Goal: Check status: Check status

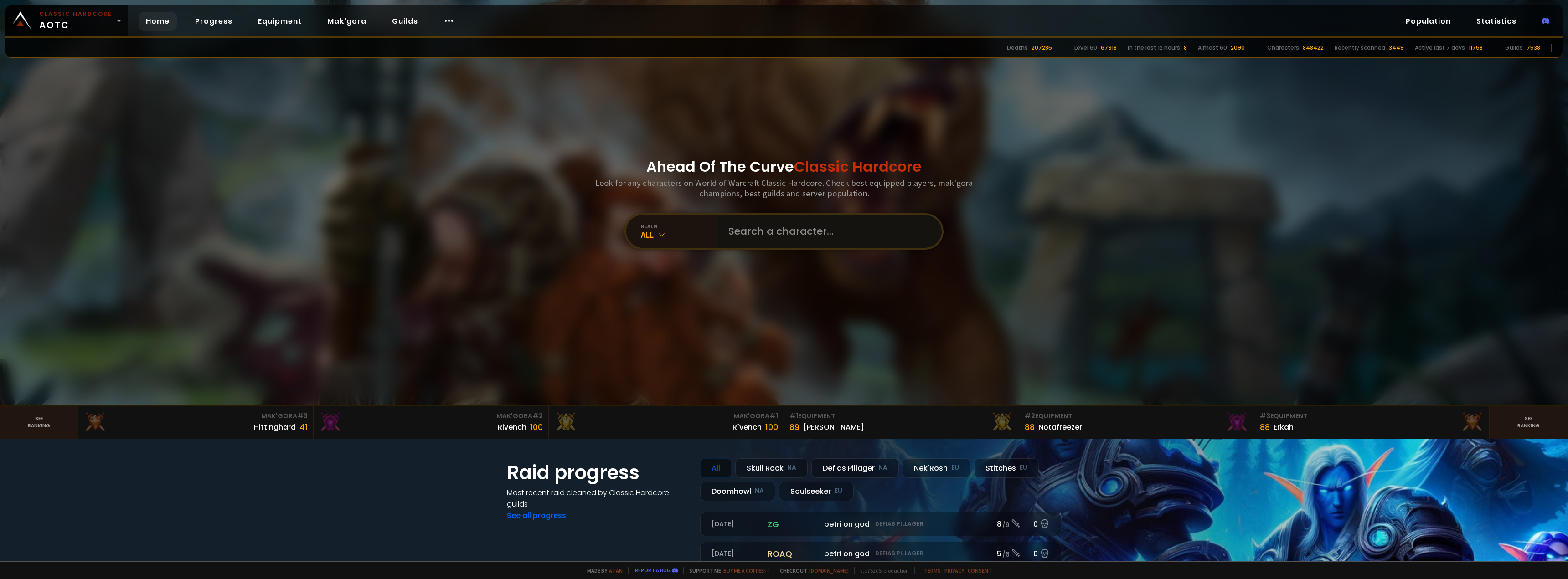
click at [780, 222] on input "text" at bounding box center [827, 231] width 208 height 33
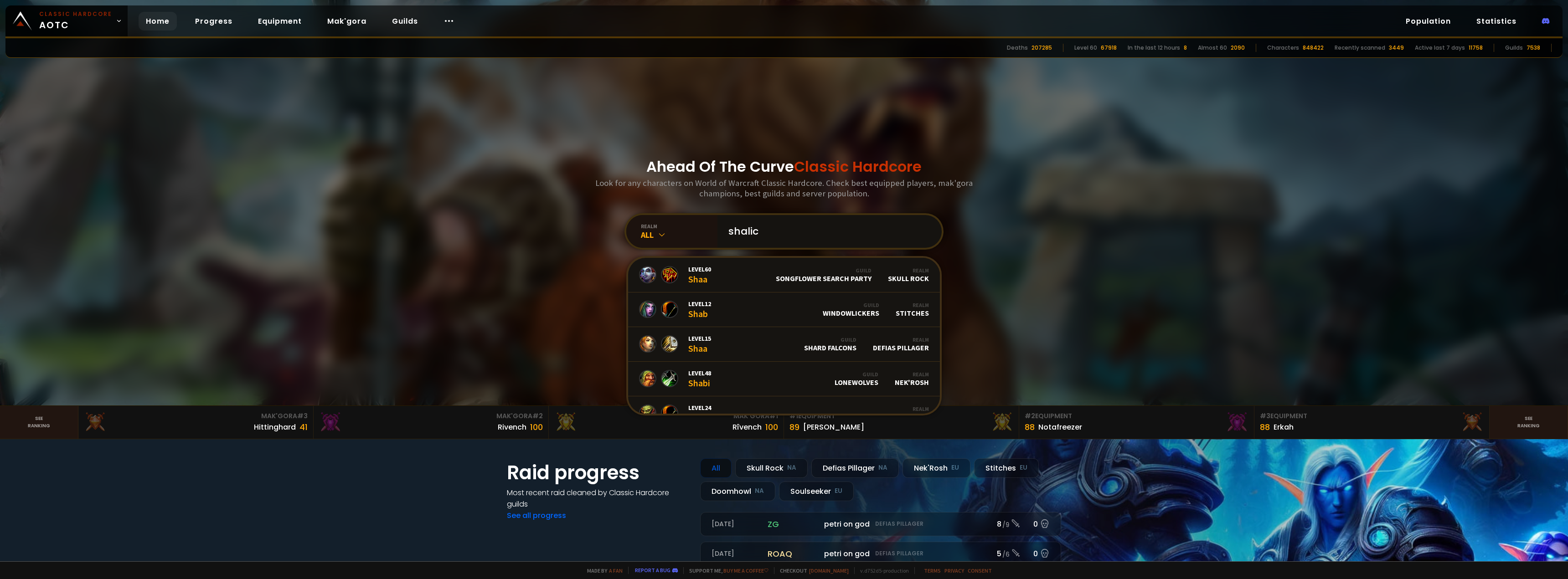
type input "[DEMOGRAPHIC_DATA]"
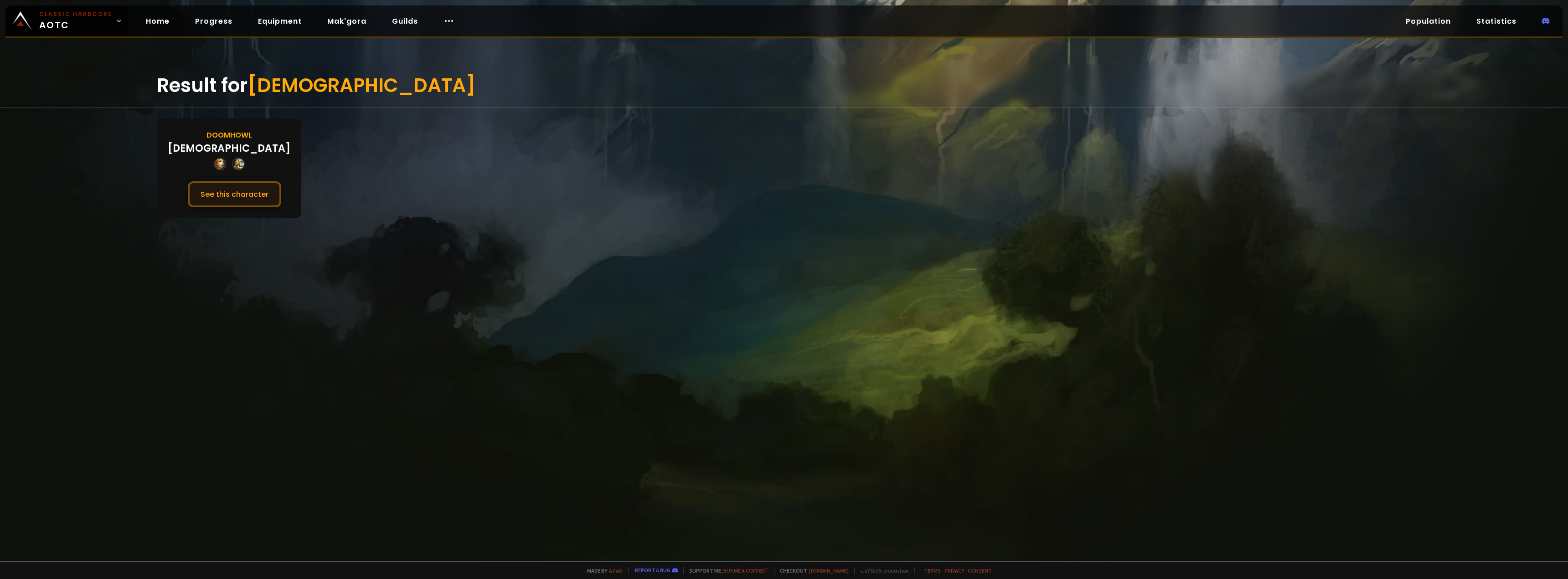
click at [207, 198] on button "See this character" at bounding box center [235, 194] width 94 height 26
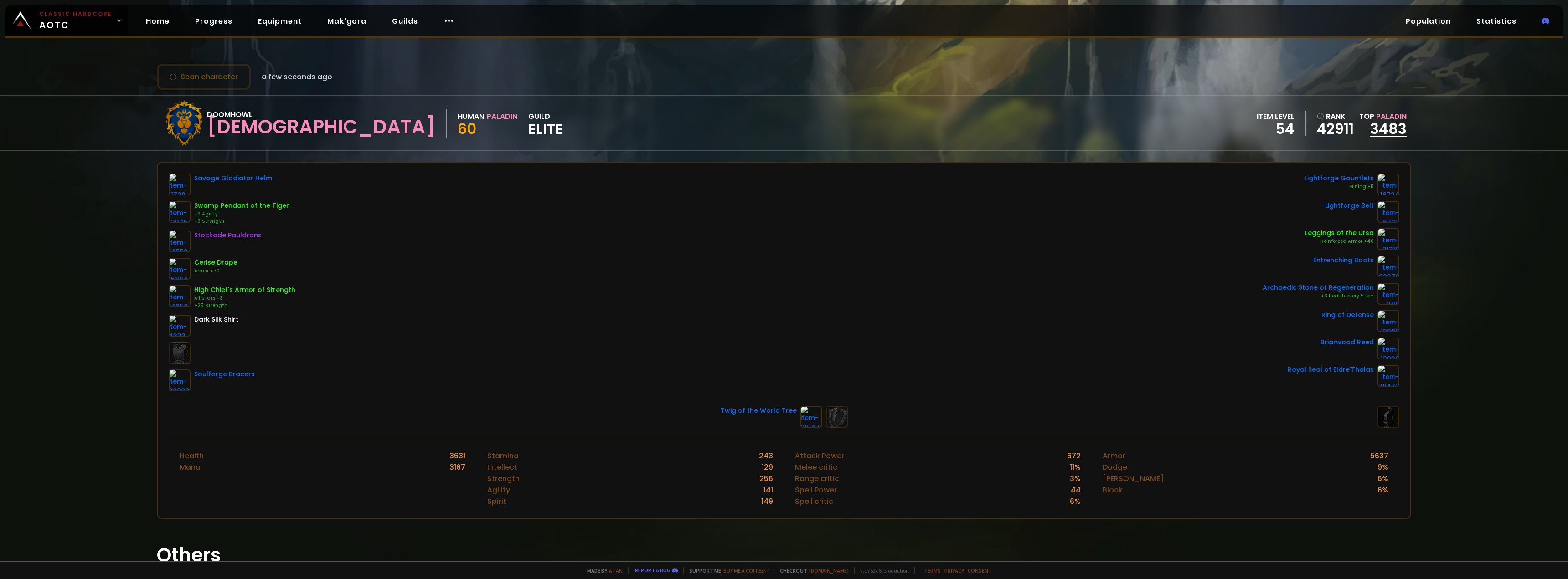
click at [1374, 119] on link "3483" at bounding box center [1388, 129] width 37 height 21
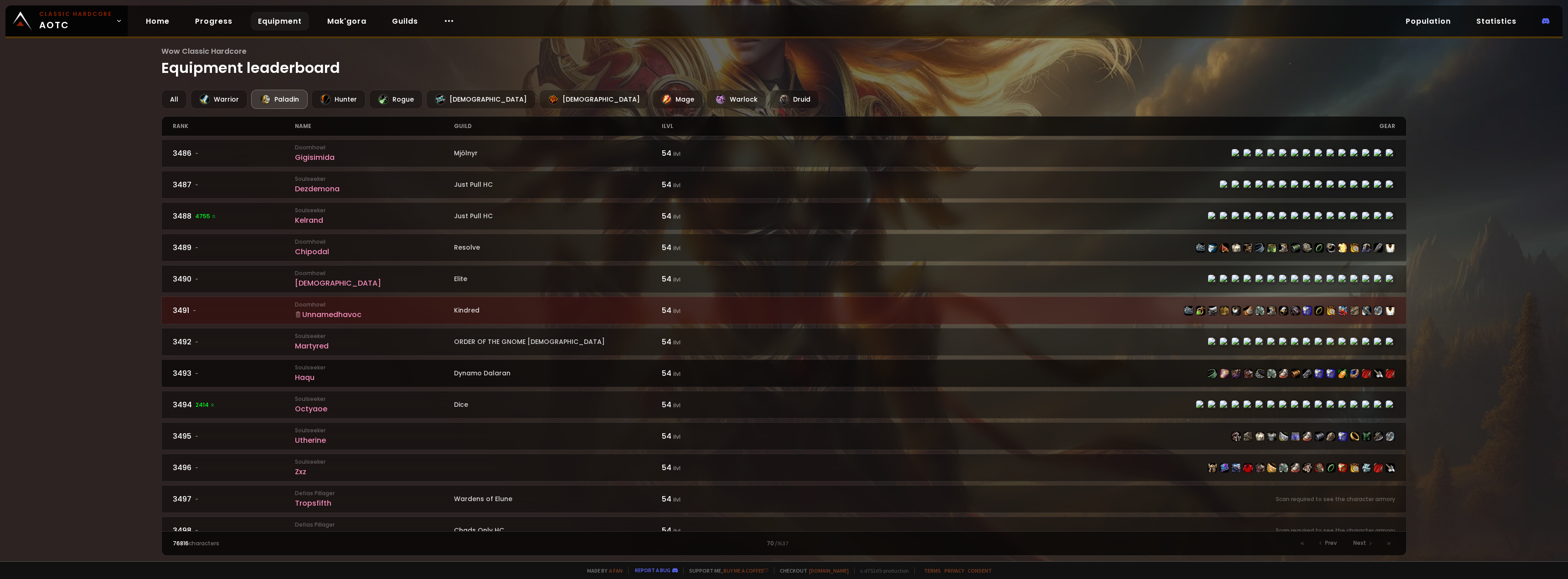
scroll to position [1089, 0]
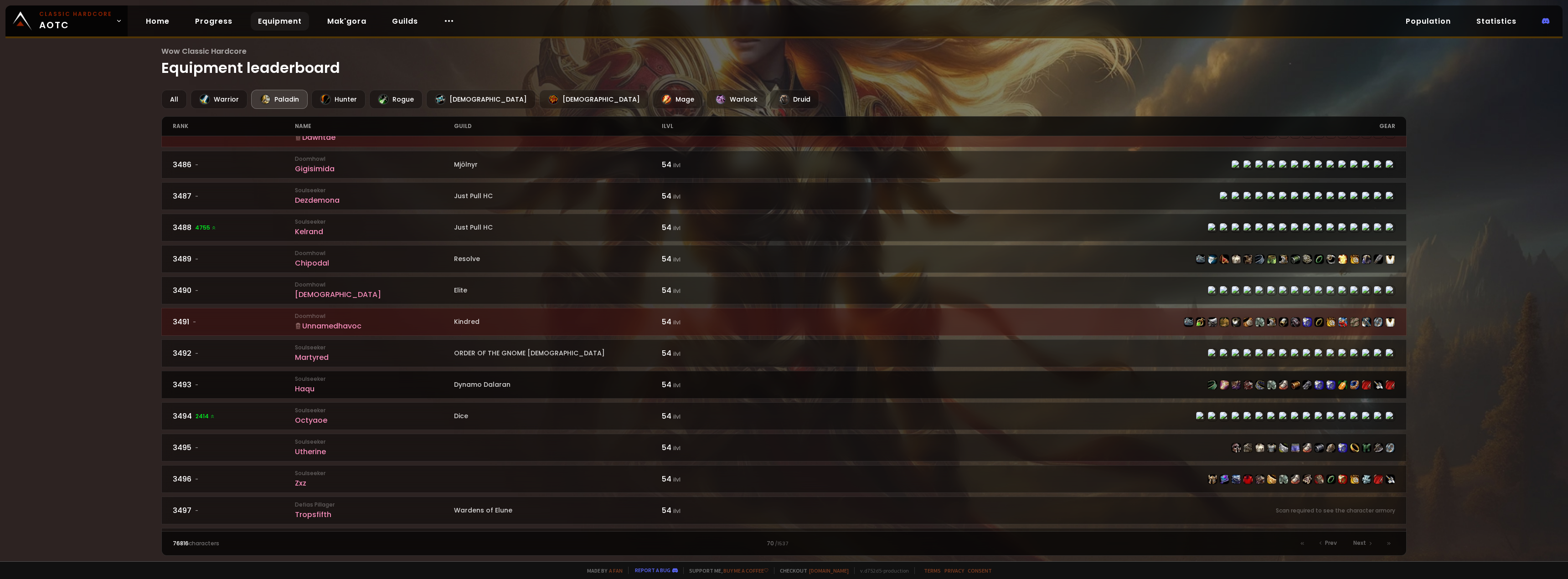
click at [1016, 296] on link "3490 - Doomhowl Shalica Elite 54 ilvl" at bounding box center [784, 291] width 1246 height 28
